Goal: Find specific page/section: Find specific page/section

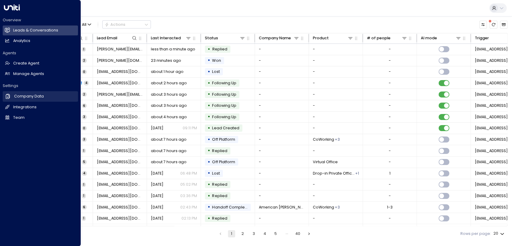
click at [28, 97] on h2 "Company Data" at bounding box center [29, 97] width 30 height 6
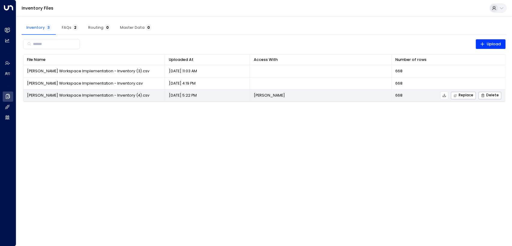
click at [101, 94] on span "[PERSON_NAME] Workspace Implementation - Inventory (4).csv" at bounding box center [88, 95] width 122 height 5
click at [96, 94] on span "[PERSON_NAME] Workspace Implementation - Inventory (4).csv" at bounding box center [88, 95] width 122 height 5
click at [446, 95] on icon at bounding box center [444, 95] width 3 height 3
click at [110, 94] on span "[PERSON_NAME] Workspace Implementation - Inventory (4).csv" at bounding box center [88, 95] width 122 height 5
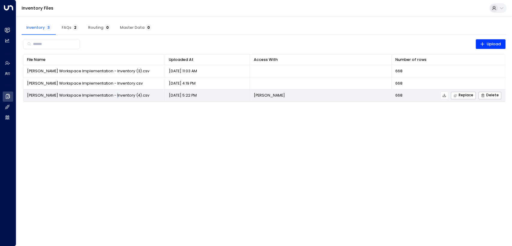
click at [110, 94] on span "[PERSON_NAME] Workspace Implementation - Inventory (4).csv" at bounding box center [88, 95] width 122 height 5
click at [446, 94] on icon at bounding box center [444, 95] width 4 height 4
click at [103, 97] on span "[PERSON_NAME] Workspace Implementation - Inventory (4).csv" at bounding box center [88, 95] width 122 height 5
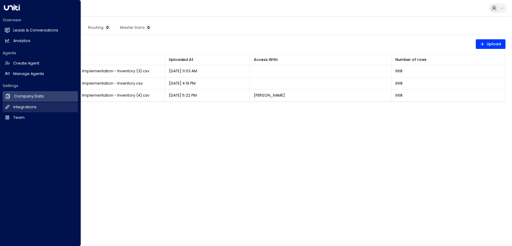
click at [25, 110] on h2 "Integrations" at bounding box center [24, 107] width 23 height 6
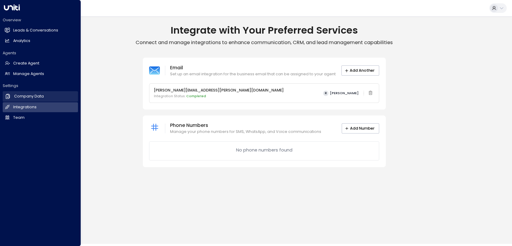
click at [29, 97] on h2 "Company Data" at bounding box center [29, 97] width 30 height 6
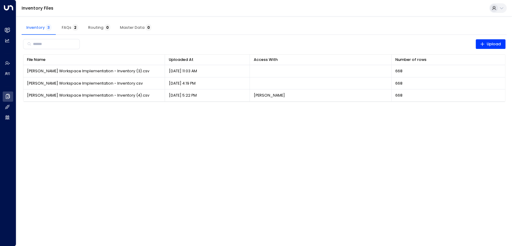
click at [149, 109] on html "Overview Leads & Conversations Leads & Conversations Analytics Analytics Agents…" at bounding box center [256, 54] width 512 height 109
